Goal: Navigation & Orientation: Understand site structure

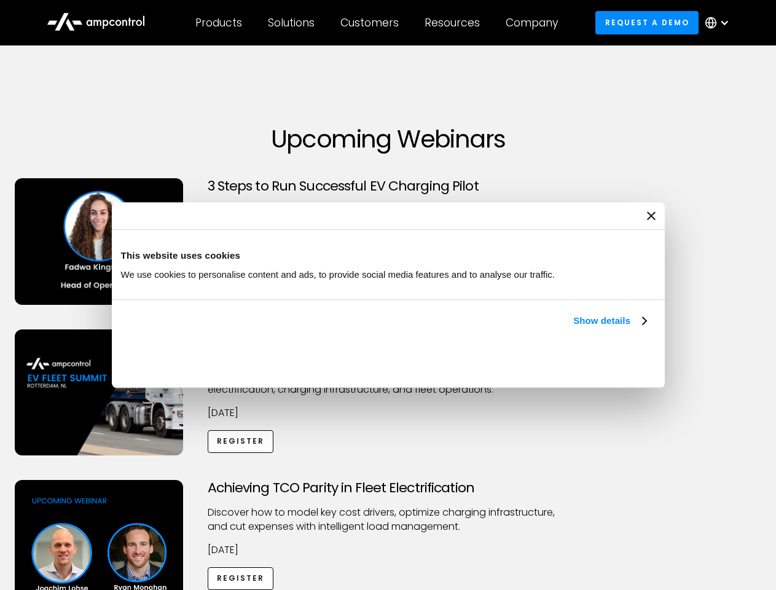
click at [573, 328] on link "Show details" at bounding box center [609, 320] width 72 height 15
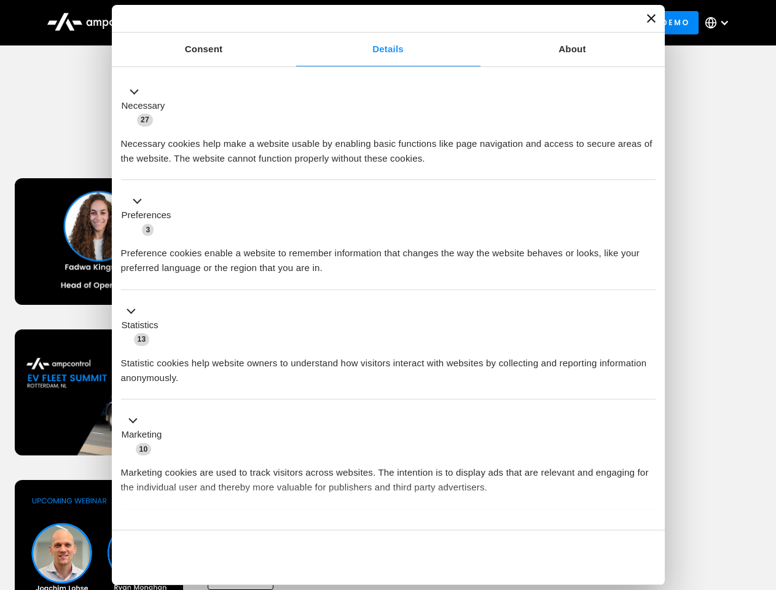
click at [647, 166] on div "Necessary cookies help make a website usable by enabling basic functions like p…" at bounding box center [388, 146] width 534 height 39
click at [762, 495] on div "Achieving TCO Parity in Fleet Electrification Discover how to model key cost dr…" at bounding box center [387, 576] width 771 height 193
click at [378, 23] on div "Customers" at bounding box center [369, 23] width 58 height 14
click at [218, 23] on div "Products" at bounding box center [218, 23] width 47 height 14
click at [292, 23] on div "Solutions" at bounding box center [291, 23] width 47 height 14
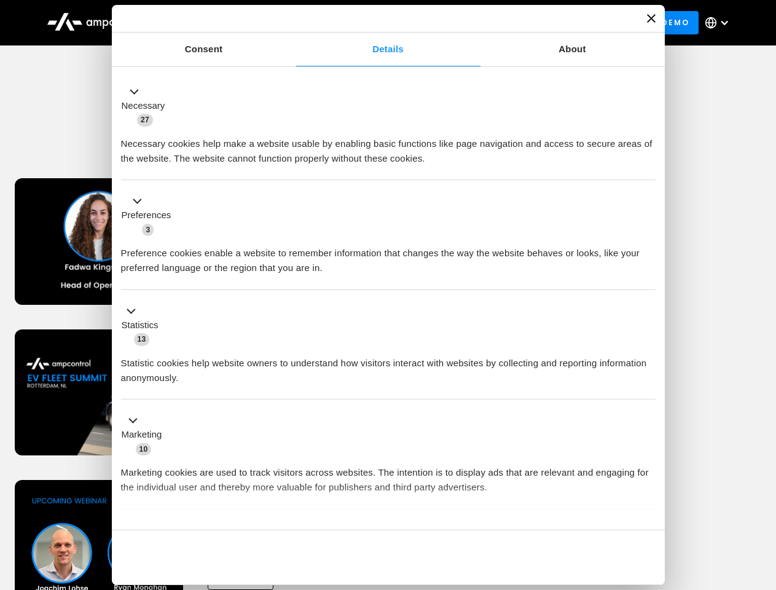
click at [372, 23] on div "Customers" at bounding box center [369, 23] width 58 height 14
click at [455, 23] on div "Resources" at bounding box center [451, 23] width 55 height 14
click at [536, 23] on div "Company" at bounding box center [532, 23] width 52 height 14
click at [720, 23] on div at bounding box center [724, 23] width 10 height 10
